Goal: Find specific page/section: Find specific page/section

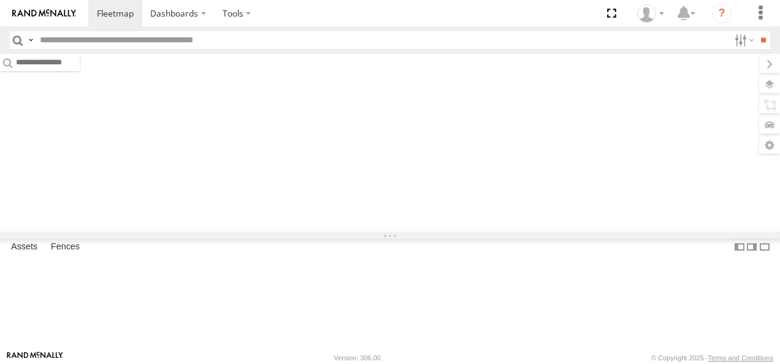
type input "****"
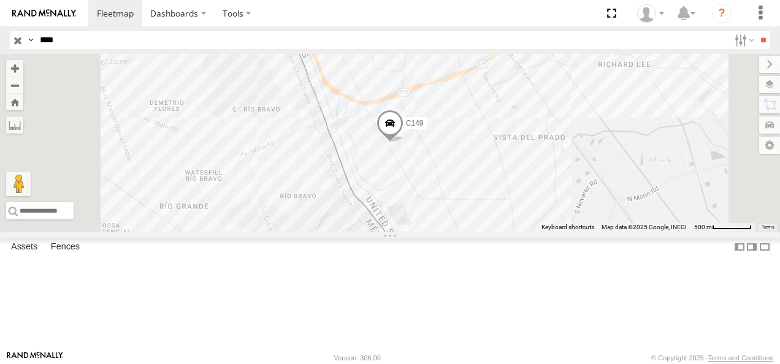
click at [21, 42] on input "button" at bounding box center [18, 40] width 16 height 18
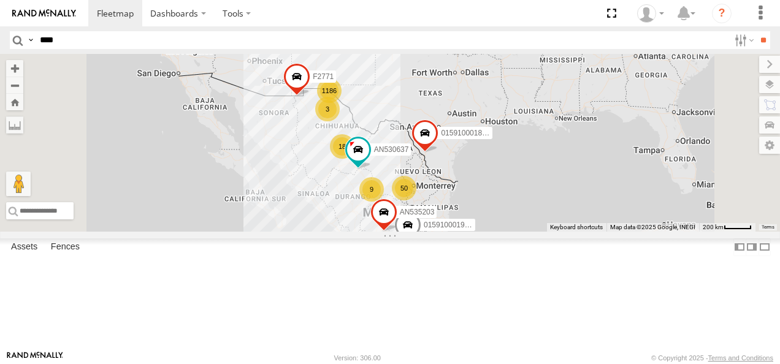
drag, startPoint x: 512, startPoint y: 184, endPoint x: 485, endPoint y: 223, distance: 47.6
click at [484, 227] on div "1186 015910001975823 11 50 4 18 3 9 3 AN535203 015910001811580 F2771 AN530637" at bounding box center [390, 143] width 780 height 178
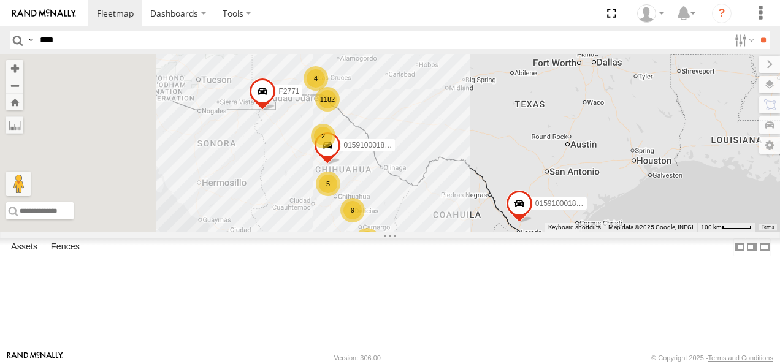
drag, startPoint x: 467, startPoint y: 126, endPoint x: 484, endPoint y: 175, distance: 51.7
click at [484, 175] on div "015910001975823 AN535203 015910001811580 F2771 1182 31 9 19 2 7 4 4 2 5 0159100…" at bounding box center [390, 143] width 780 height 178
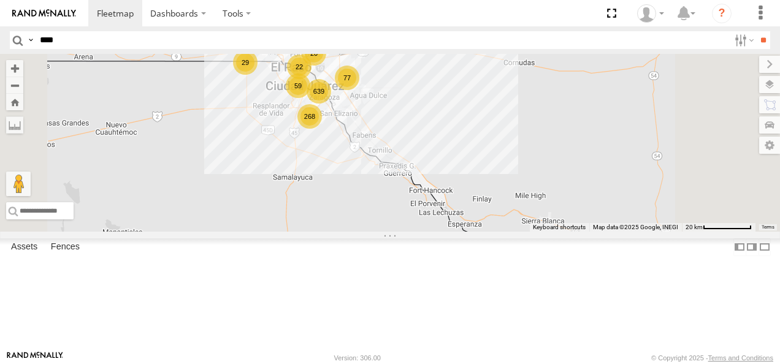
drag, startPoint x: 473, startPoint y: 134, endPoint x: 449, endPoint y: 205, distance: 75.6
click at [449, 205] on div "015910001975823 AN535203 015910001811580 F2771 015910001845018 AN536808 639 20 …" at bounding box center [390, 143] width 780 height 178
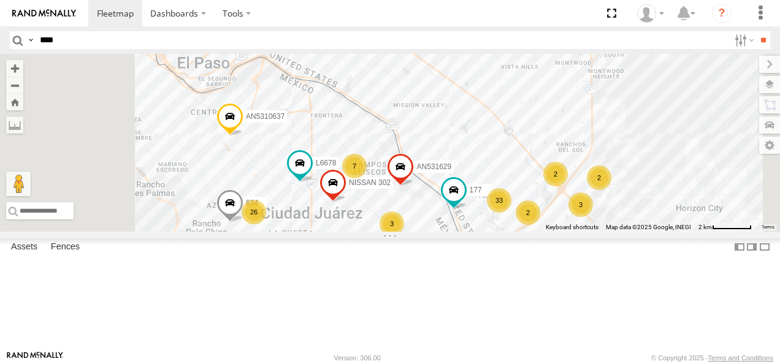
drag, startPoint x: 467, startPoint y: 109, endPoint x: 501, endPoint y: 215, distance: 110.7
click at [488, 232] on div "015910001975823 AN535203 015910001811580 F2771 015910001845018 AN536808 686 AN5…" at bounding box center [390, 143] width 780 height 178
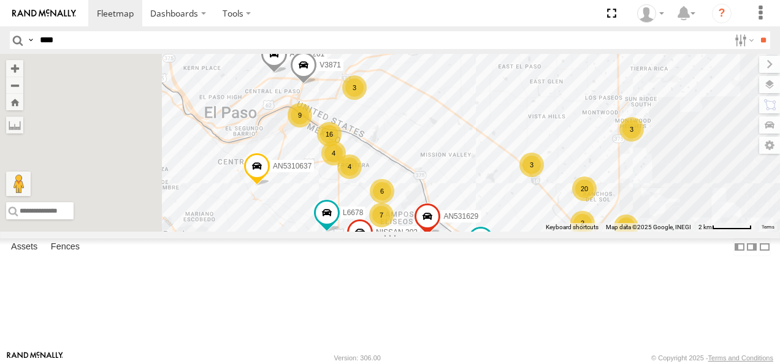
drag, startPoint x: 503, startPoint y: 172, endPoint x: 543, endPoint y: 252, distance: 89.9
click at [543, 232] on div "015910001975823 AN535203 015910001811580 F2771 015910001845018 AN536808 686 AN5…" at bounding box center [390, 143] width 780 height 178
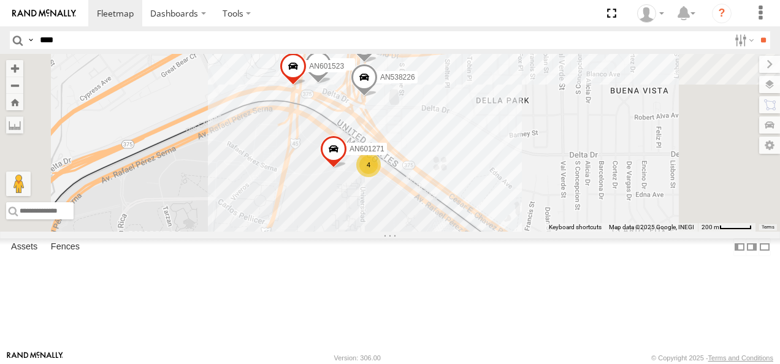
drag, startPoint x: 477, startPoint y: 174, endPoint x: 493, endPoint y: 162, distance: 20.6
click at [493, 162] on div "015910001975823 AN535203 015910001811580 F2771 015910001845018 AN536808 686 AN5…" at bounding box center [390, 143] width 780 height 178
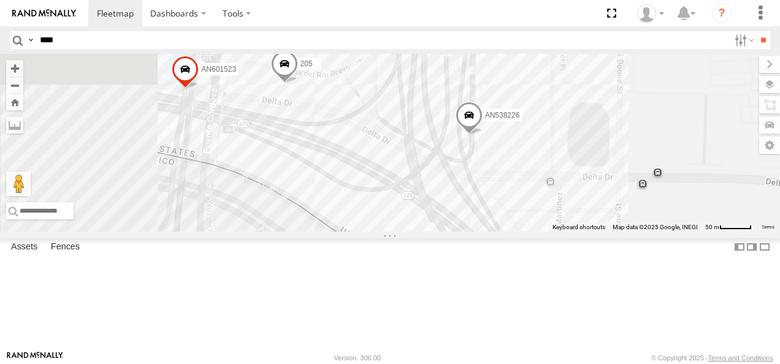
drag, startPoint x: 474, startPoint y: 141, endPoint x: 505, endPoint y: 208, distance: 73.5
click at [505, 207] on div "015910001975823 AN535203 015910001811580 F2771 015910001845018 AN536808 686 AN5…" at bounding box center [390, 143] width 780 height 178
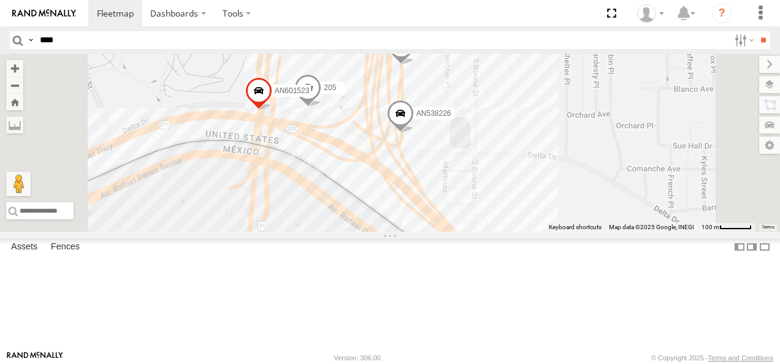
drag, startPoint x: 511, startPoint y: 246, endPoint x: 507, endPoint y: 91, distance: 154.5
click at [505, 99] on div "015910001975823 AN535203 015910001811580 F2771 015910001845018 AN536808 686 AN5…" at bounding box center [390, 143] width 780 height 178
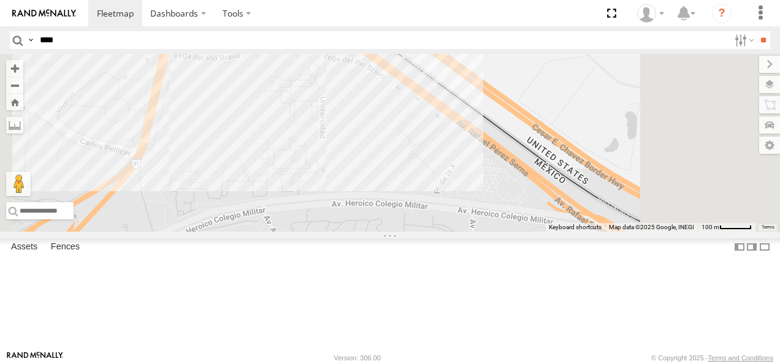
drag, startPoint x: 599, startPoint y: 179, endPoint x: 455, endPoint y: 138, distance: 149.8
click at [469, 142] on div "015910001975823 AN535203 015910001811580 F2771 015910001845018 AN536808 686 AN5…" at bounding box center [390, 143] width 780 height 178
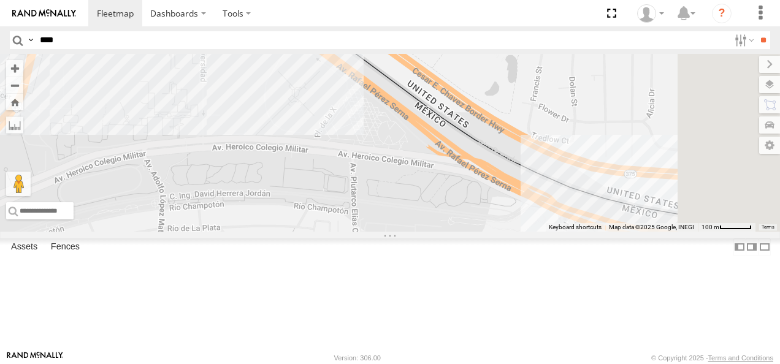
drag, startPoint x: 579, startPoint y: 241, endPoint x: 490, endPoint y: 184, distance: 104.7
click at [490, 184] on div "015910001975823 AN535203 015910001811580 F2771 015910001845018 AN536808 686 AN5…" at bounding box center [390, 143] width 780 height 178
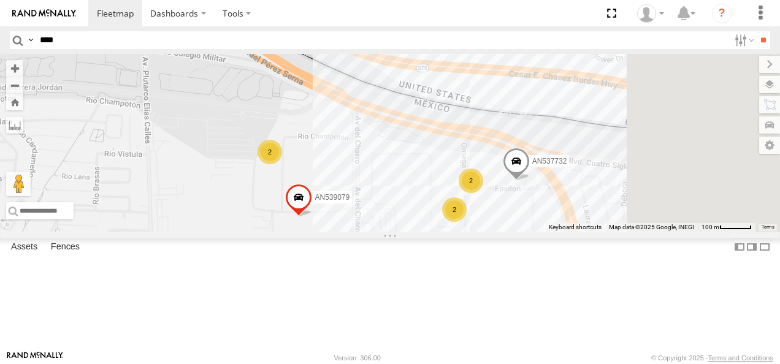
drag, startPoint x: 602, startPoint y: 224, endPoint x: 466, endPoint y: 150, distance: 155.8
click at [468, 147] on div "015910001975823 AN535203 015910001811580 F2771 015910001845018 AN536808 686 AN5…" at bounding box center [390, 143] width 780 height 178
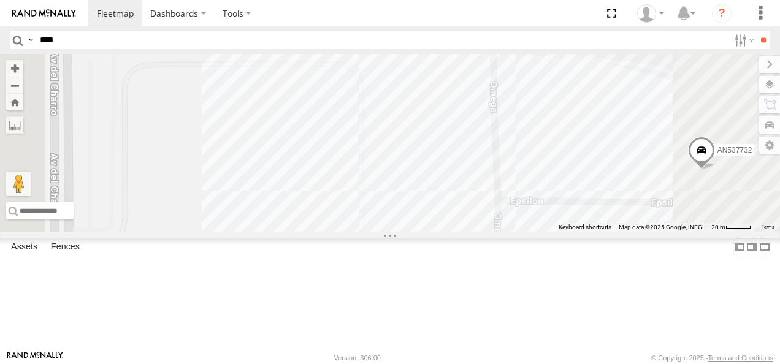
drag, startPoint x: 552, startPoint y: 185, endPoint x: 478, endPoint y: 120, distance: 98.1
click at [481, 123] on div "015910001975823 AN535203 015910001811580 F2771 015910001845018 AN536808 686 AN5…" at bounding box center [390, 143] width 780 height 178
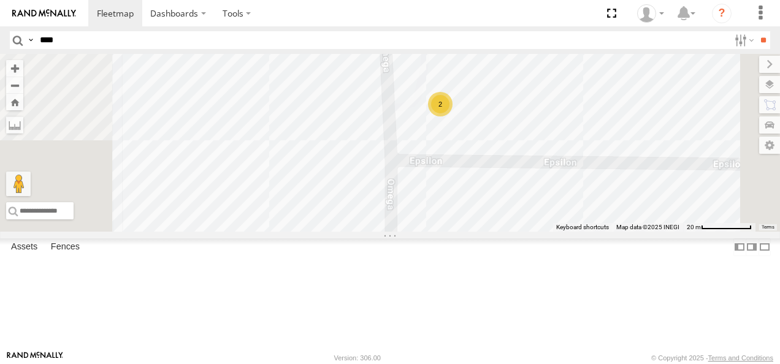
drag, startPoint x: 562, startPoint y: 144, endPoint x: 542, endPoint y: 191, distance: 50.5
click at [545, 191] on div "015910001975823 AN535203 015910001811580 F2771 015910001845018 AN536808 686 AN5…" at bounding box center [390, 143] width 780 height 178
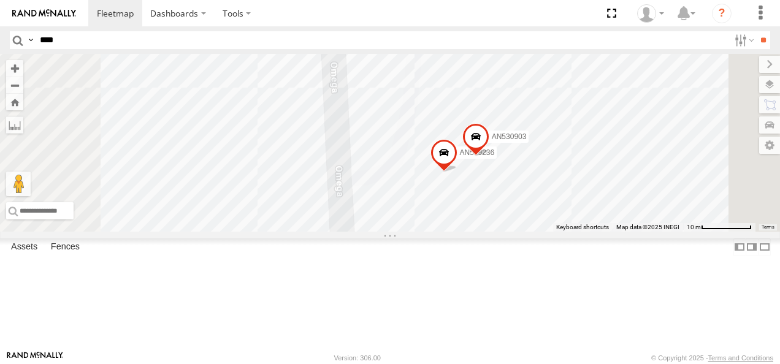
drag, startPoint x: 531, startPoint y: 152, endPoint x: 501, endPoint y: 259, distance: 110.8
click at [501, 232] on div "015910001975823 AN535203 015910001811580 F2771 015910001845018 AN536808 686 AN5…" at bounding box center [390, 143] width 780 height 178
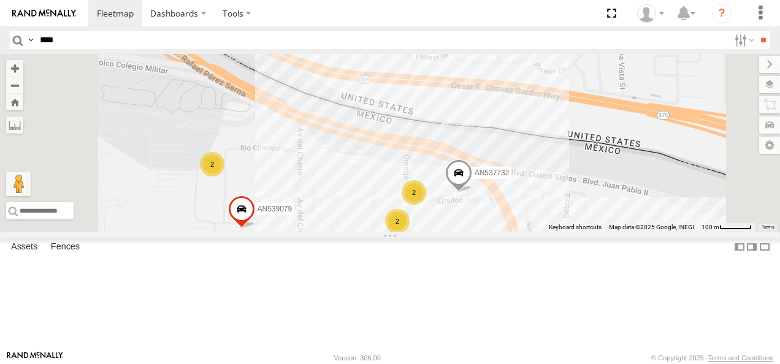
drag, startPoint x: 501, startPoint y: 202, endPoint x: 683, endPoint y: 226, distance: 183.5
click at [680, 227] on div "015910001975823 AN535203 015910001811580 F2771 015910001845018 AN536808 686 AN5…" at bounding box center [390, 143] width 780 height 178
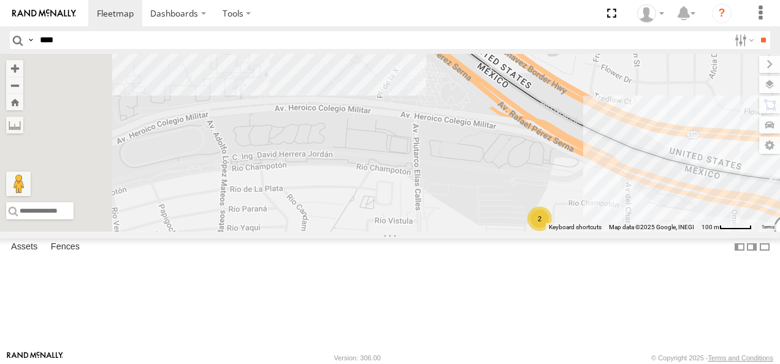
drag, startPoint x: 580, startPoint y: 132, endPoint x: 681, endPoint y: 289, distance: 186.7
click at [680, 232] on div "015910001975823 AN535203 015910001811580 F2771 015910001845018 AN536808 686 AN5…" at bounding box center [390, 143] width 780 height 178
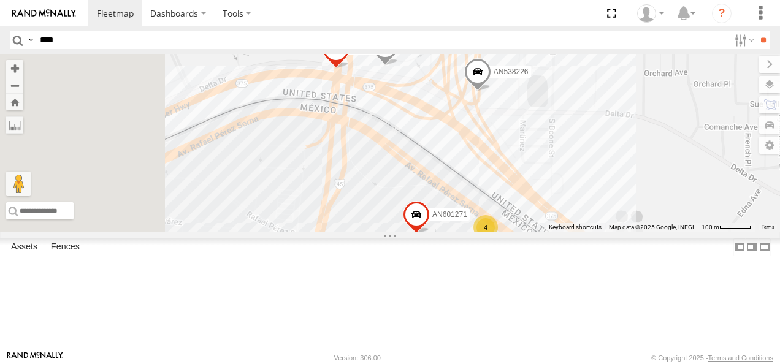
drag, startPoint x: 570, startPoint y: 210, endPoint x: 587, endPoint y: 265, distance: 57.8
click at [609, 232] on div "015910001975823 AN535203 015910001811580 F2771 015910001845018 AN536808 686 AN5…" at bounding box center [390, 143] width 780 height 178
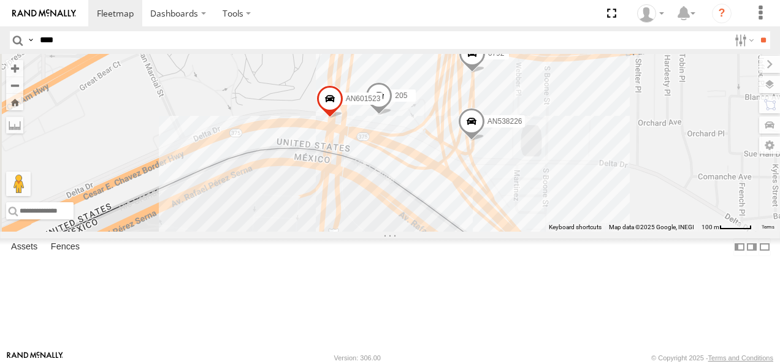
drag, startPoint x: 574, startPoint y: 186, endPoint x: 566, endPoint y: 207, distance: 22.5
click at [566, 207] on div "015910001975823 AN535203 015910001811580 F2771 015910001845018 AN536808 686 AN5…" at bounding box center [390, 143] width 780 height 178
